Goal: Navigation & Orientation: Find specific page/section

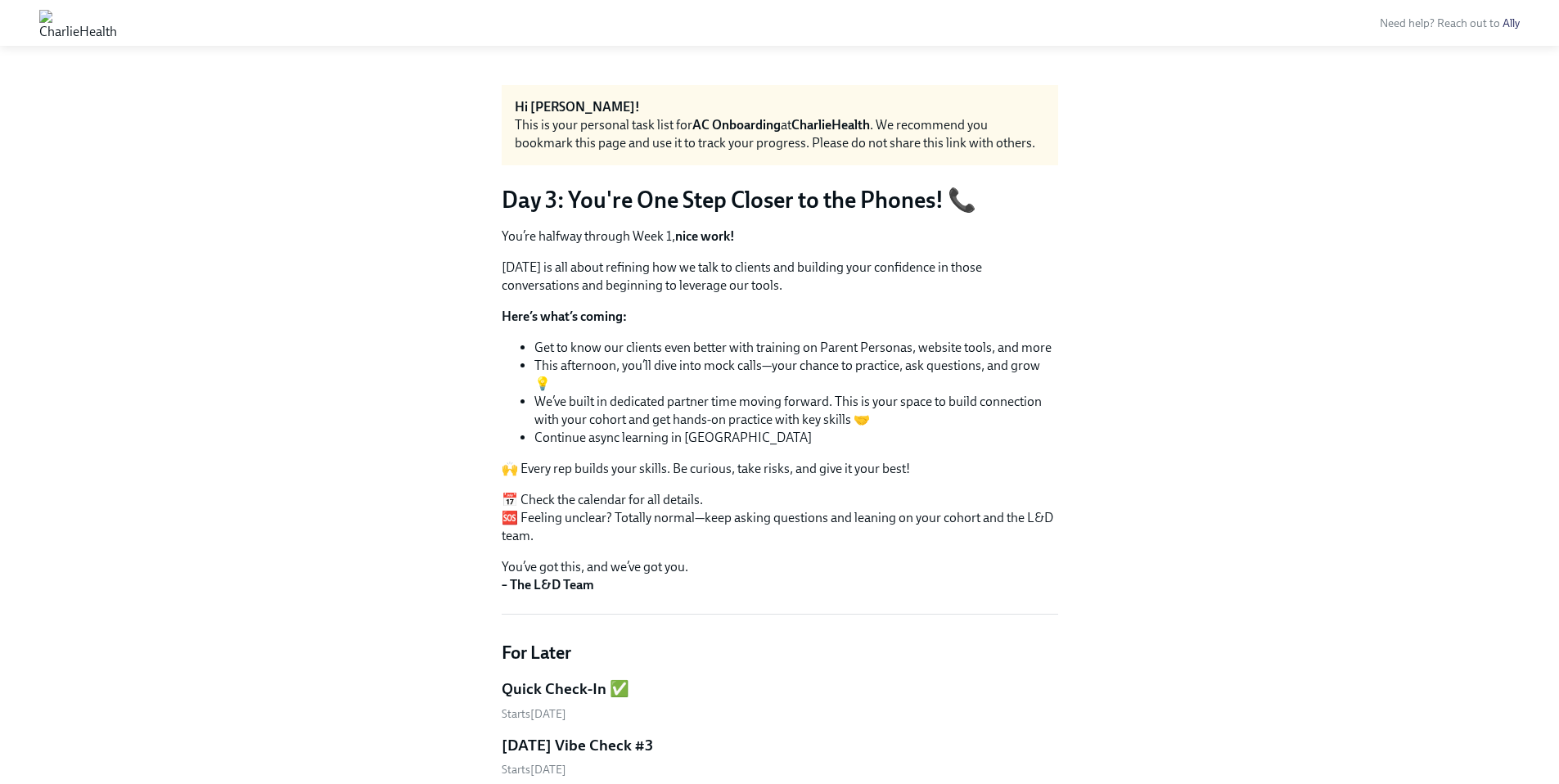
click at [117, 20] on img at bounding box center [77, 23] width 77 height 26
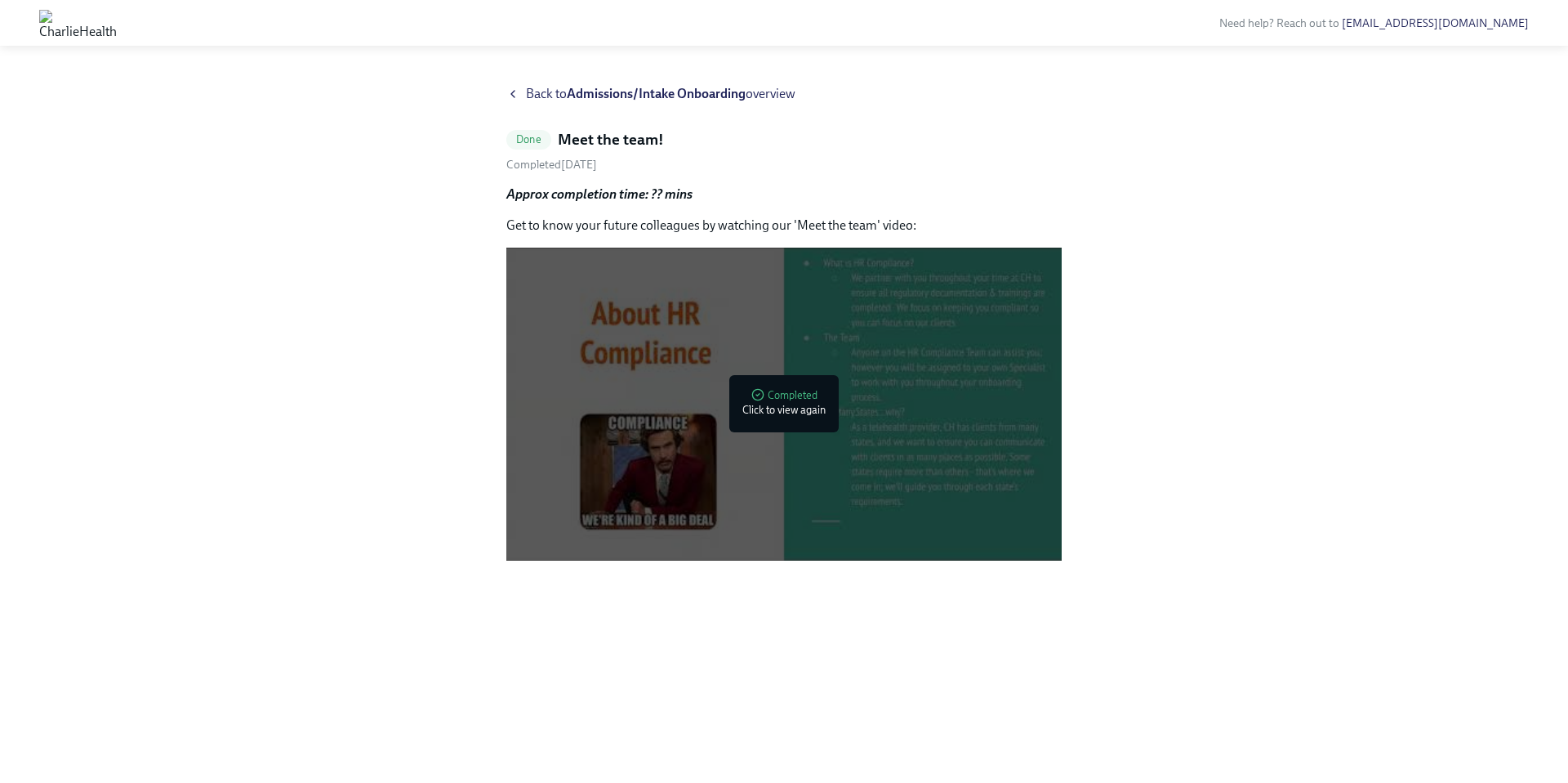
click at [527, 95] on span "Back to Admissions/Intake Onboarding overview" at bounding box center [660, 94] width 269 height 18
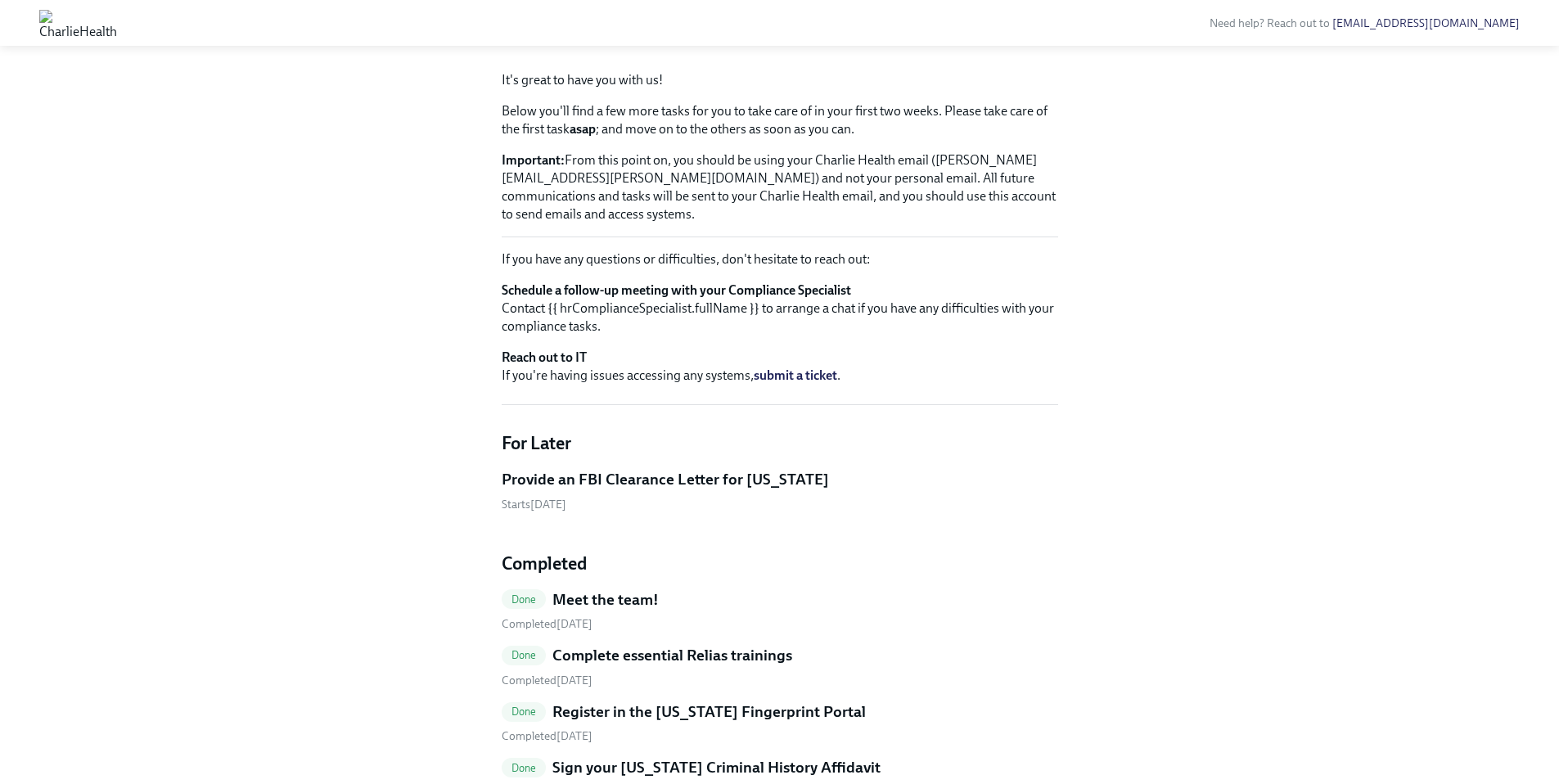
scroll to position [171, 0]
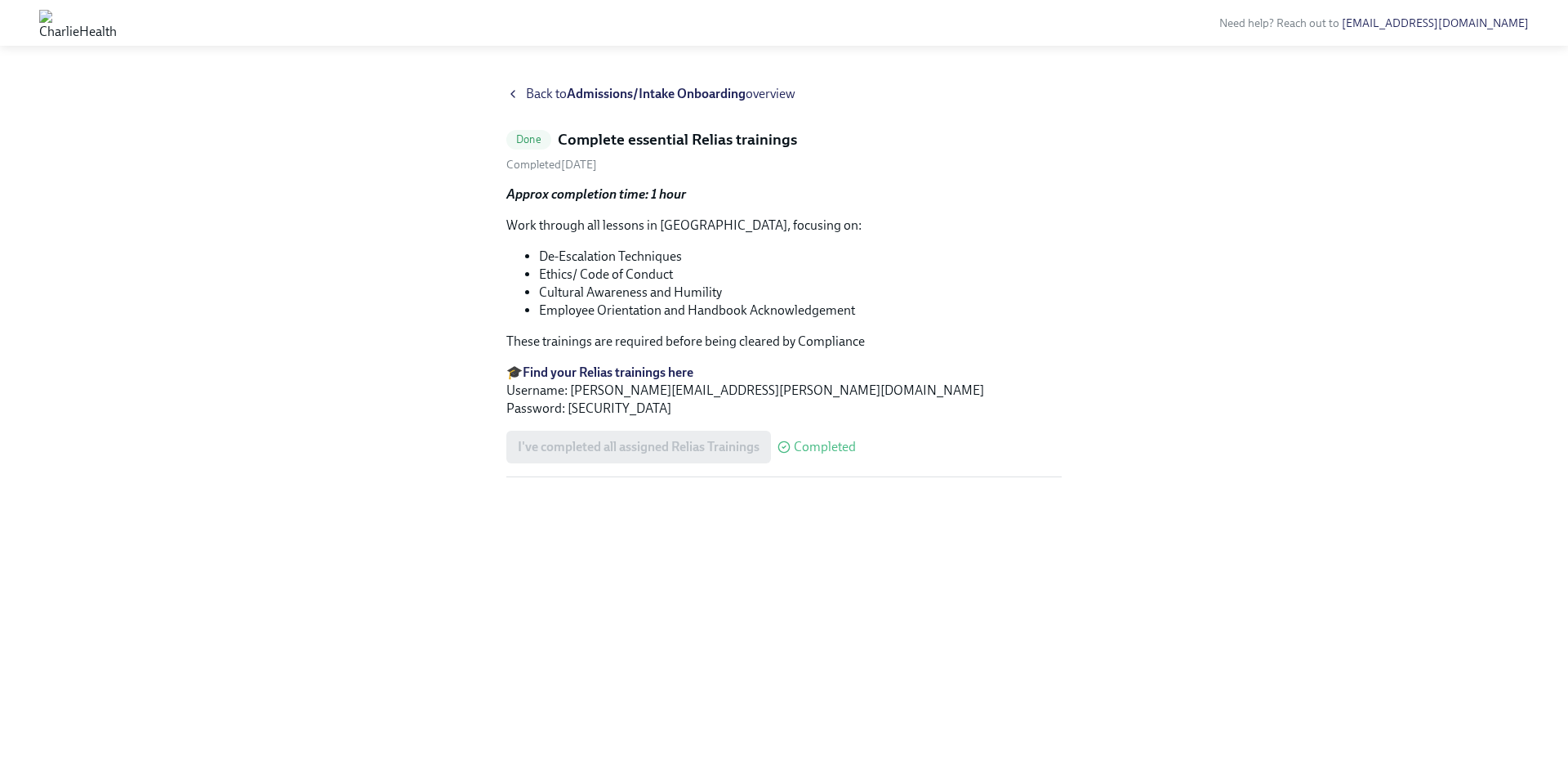
click at [562, 89] on span "Back to Admissions/Intake Onboarding overview" at bounding box center [660, 94] width 269 height 18
